Goal: Register for event/course

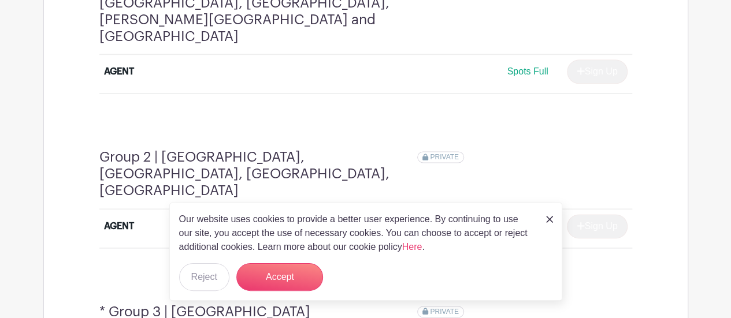
scroll to position [726, 0]
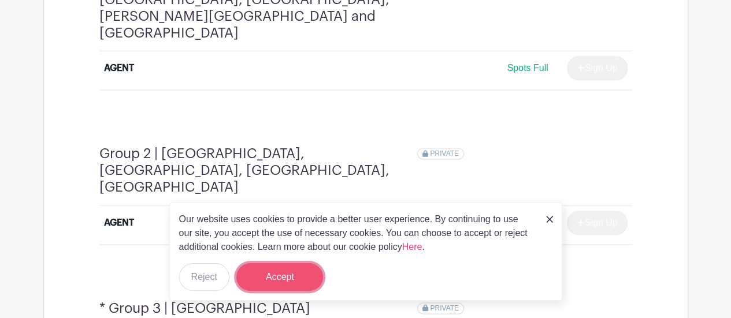
click at [307, 275] on button "Accept" at bounding box center [279, 278] width 87 height 28
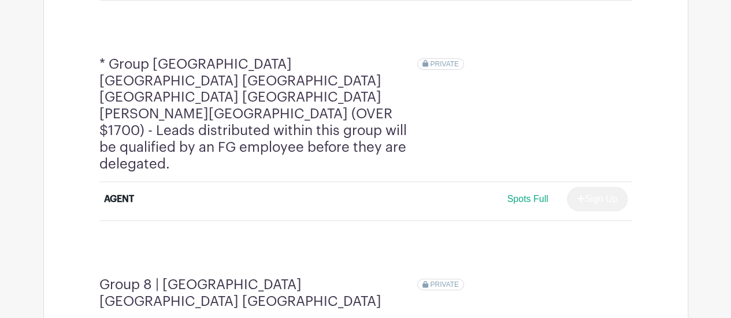
scroll to position [2018, 0]
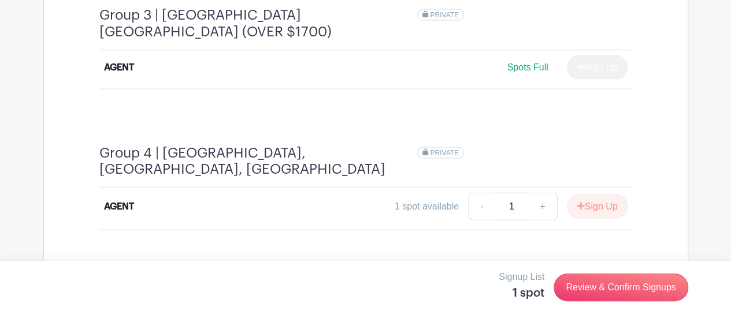
scroll to position [1194, 0]
click at [591, 195] on button "Sign Up" at bounding box center [597, 207] width 61 height 24
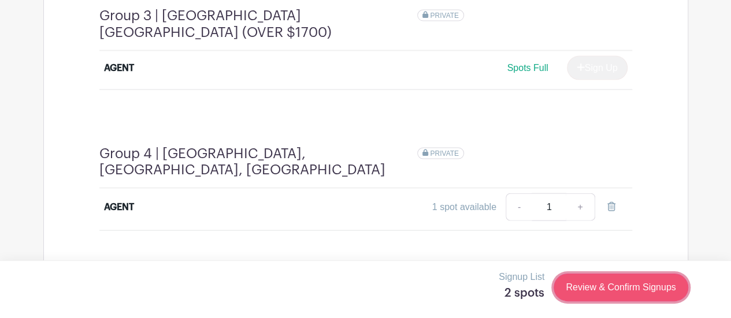
click at [598, 291] on link "Review & Confirm Signups" at bounding box center [621, 288] width 134 height 28
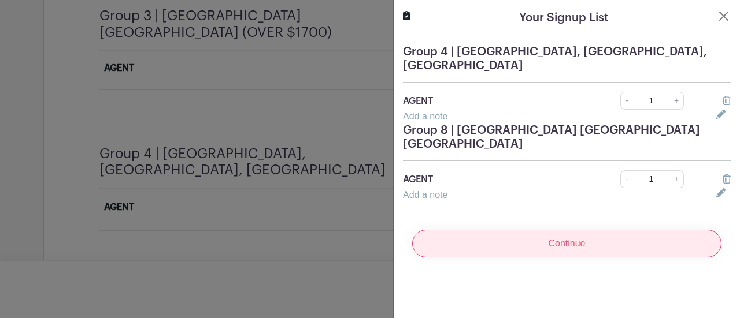
click at [576, 235] on input "Continue" at bounding box center [566, 244] width 309 height 28
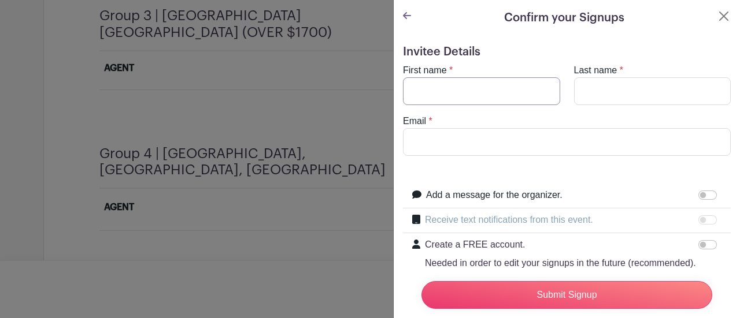
click at [472, 95] on input "First name" at bounding box center [481, 91] width 157 height 28
type input "[PERSON_NAME]"
type input "[EMAIL_ADDRESS][DOMAIN_NAME]"
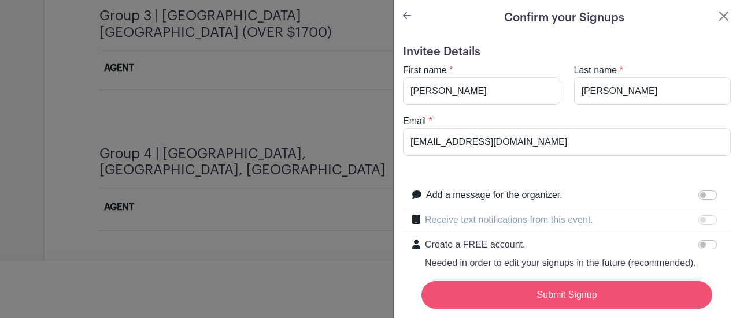
click at [528, 291] on input "Submit Signup" at bounding box center [566, 295] width 291 height 28
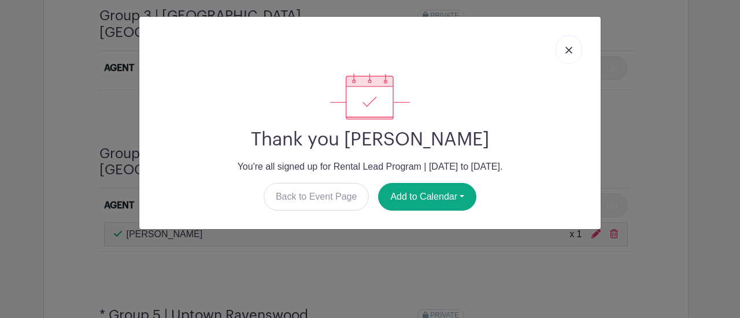
click at [565, 50] on img at bounding box center [568, 50] width 7 height 7
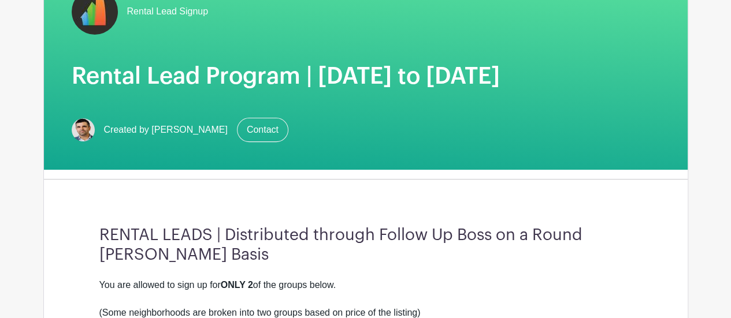
scroll to position [0, 0]
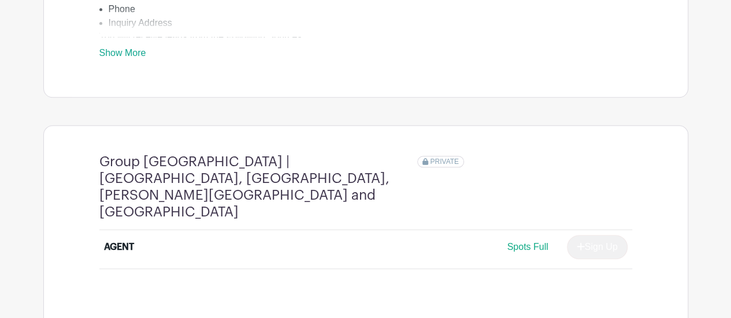
scroll to position [545, 0]
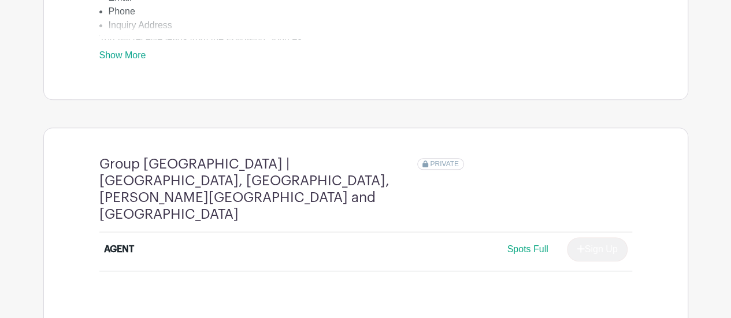
click at [440, 168] on span "PRIVATE" at bounding box center [444, 164] width 29 height 8
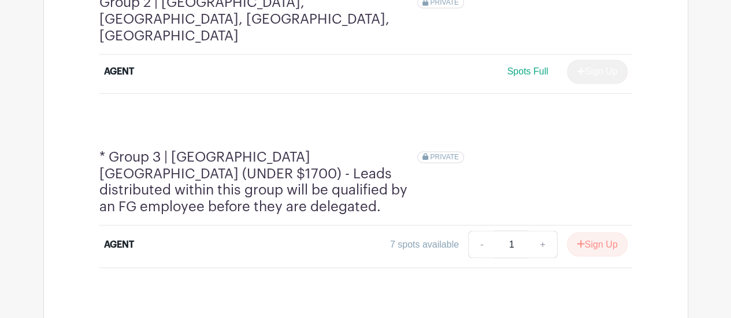
scroll to position [945, 0]
